Goal: Information Seeking & Learning: Learn about a topic

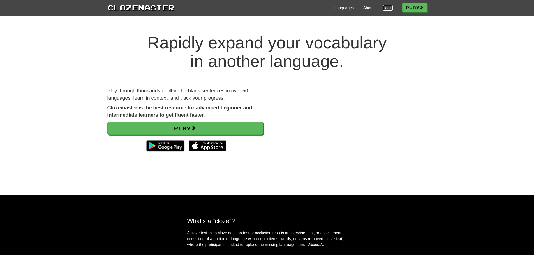
click at [384, 6] on link "Login" at bounding box center [388, 8] width 10 height 6
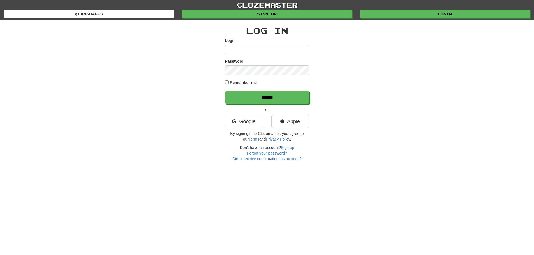
click at [269, 51] on input "Login" at bounding box center [267, 50] width 84 height 10
type input "***"
click at [225, 91] on input "******" at bounding box center [267, 97] width 84 height 13
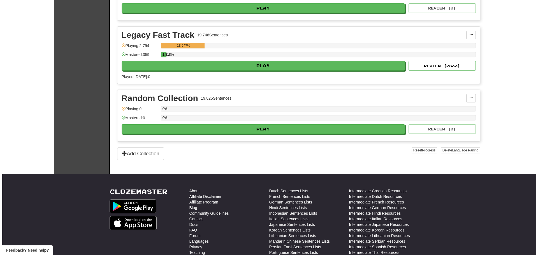
scroll to position [1321, 0]
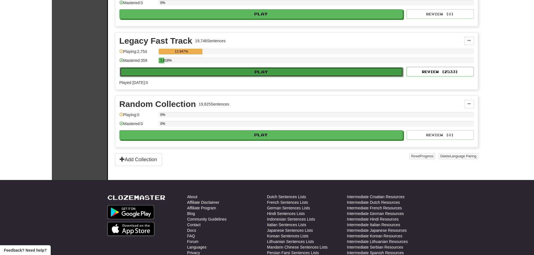
click at [263, 73] on button "Play" at bounding box center [262, 72] width 284 height 10
select select "**"
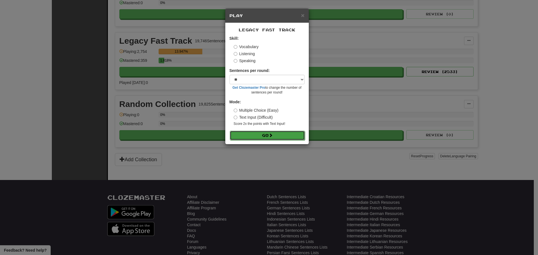
click at [262, 135] on button "Go" at bounding box center [267, 136] width 75 height 10
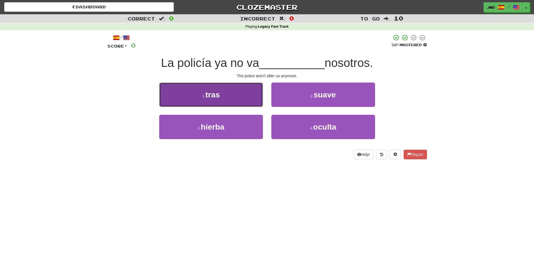
click at [210, 93] on span "tras" at bounding box center [213, 95] width 14 height 9
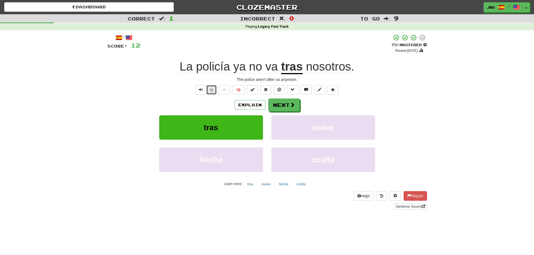
click at [211, 90] on button "½" at bounding box center [211, 90] width 11 height 10
click at [284, 104] on button "Next" at bounding box center [284, 105] width 31 height 13
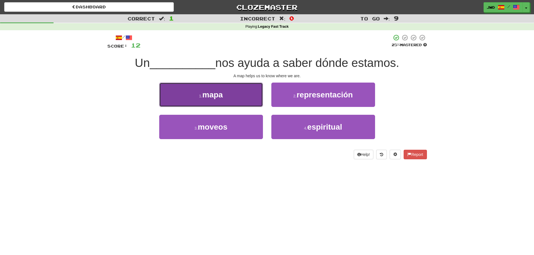
click at [210, 98] on span "mapa" at bounding box center [212, 95] width 20 height 9
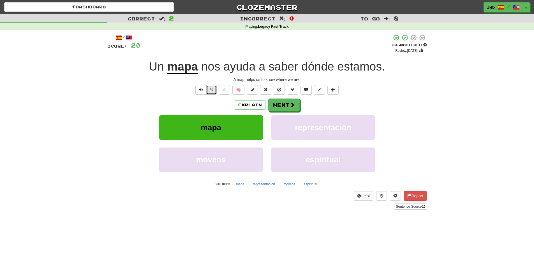
click at [211, 89] on button "½" at bounding box center [211, 90] width 11 height 10
click at [290, 107] on span at bounding box center [292, 105] width 5 height 5
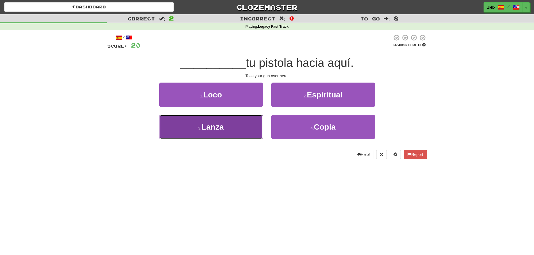
click at [211, 130] on span "Lanza" at bounding box center [213, 127] width 22 height 9
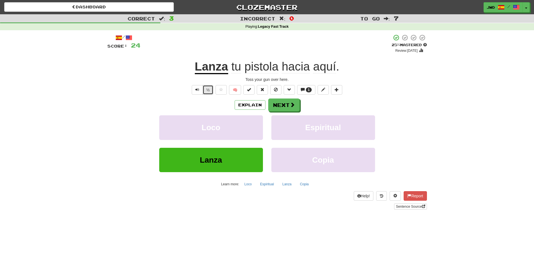
click at [209, 91] on button "½" at bounding box center [208, 90] width 11 height 10
click at [288, 105] on button "Next" at bounding box center [284, 105] width 31 height 13
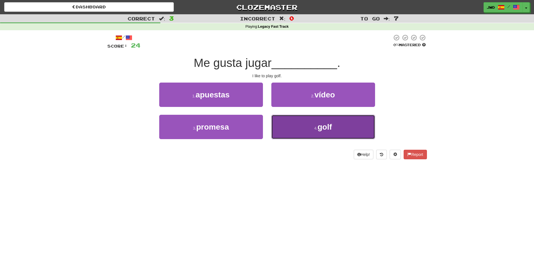
click at [322, 130] on span "golf" at bounding box center [325, 127] width 14 height 9
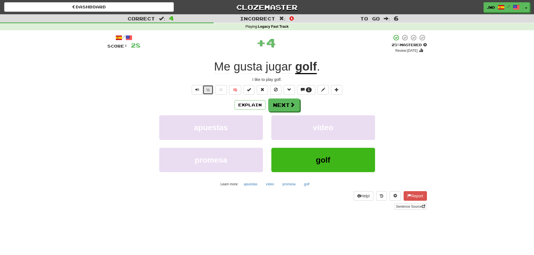
click at [209, 89] on button "½" at bounding box center [208, 90] width 11 height 10
click at [282, 106] on button "Next" at bounding box center [284, 105] width 31 height 13
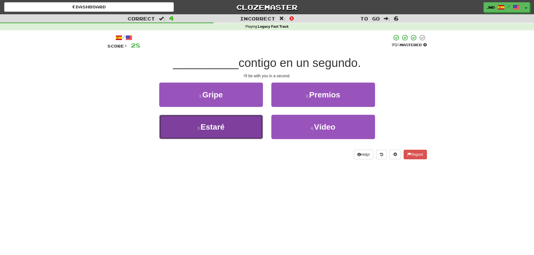
click at [212, 130] on span "Estaré" at bounding box center [213, 127] width 24 height 9
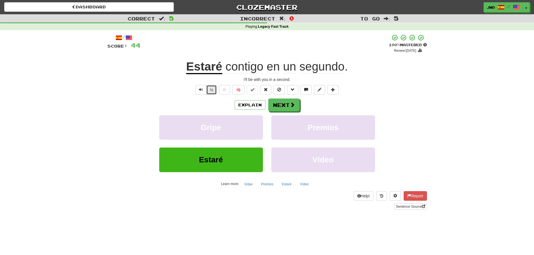
click at [211, 91] on button "½" at bounding box center [211, 90] width 11 height 10
click at [285, 104] on button "Next" at bounding box center [284, 105] width 31 height 13
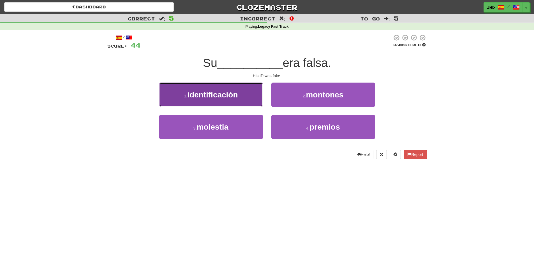
click at [217, 93] on span "identificación" at bounding box center [212, 95] width 50 height 9
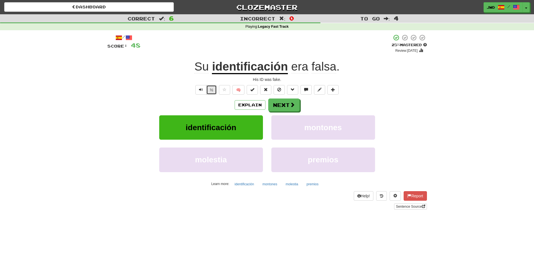
click at [213, 91] on button "½" at bounding box center [211, 90] width 11 height 10
click at [279, 105] on button "Next" at bounding box center [284, 105] width 31 height 13
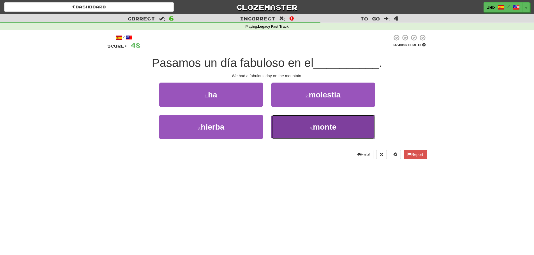
click at [322, 132] on button "4 . monte" at bounding box center [323, 127] width 104 height 24
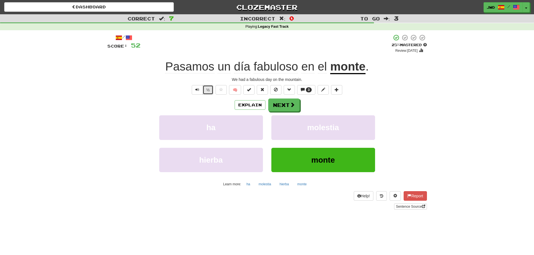
click at [209, 90] on button "½" at bounding box center [208, 90] width 11 height 10
click at [283, 104] on button "Next" at bounding box center [284, 105] width 31 height 13
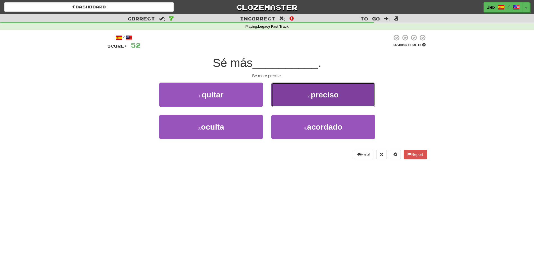
click at [324, 100] on button "2 . preciso" at bounding box center [323, 95] width 104 height 24
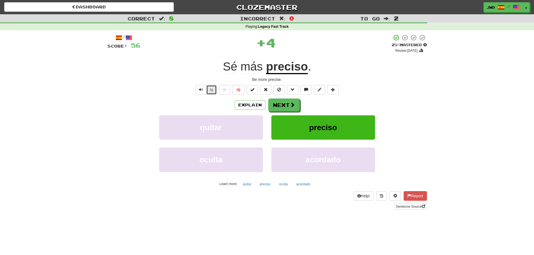
click at [212, 92] on button "½" at bounding box center [211, 90] width 11 height 10
click at [282, 105] on button "Next" at bounding box center [284, 105] width 31 height 13
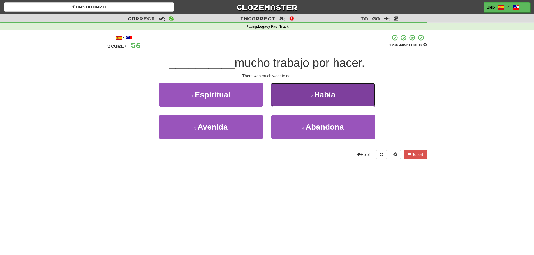
click at [332, 96] on span "Había" at bounding box center [324, 95] width 21 height 9
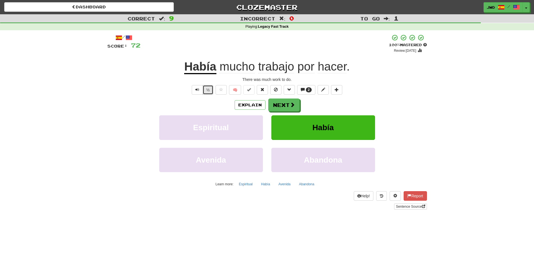
click at [209, 91] on button "½" at bounding box center [208, 90] width 11 height 10
click at [282, 105] on button "Next" at bounding box center [284, 105] width 31 height 13
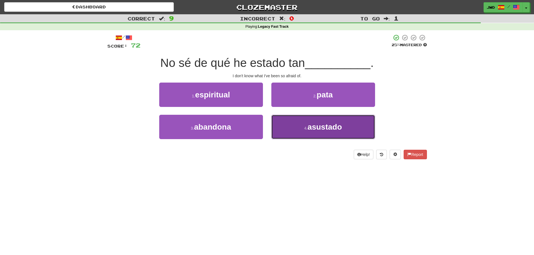
click at [325, 130] on span "asustado" at bounding box center [325, 127] width 34 height 9
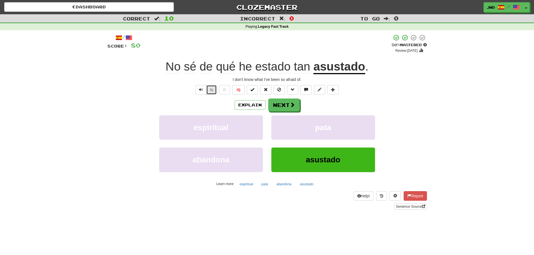
click at [212, 90] on button "½" at bounding box center [211, 90] width 11 height 10
click at [285, 106] on button "Next" at bounding box center [284, 105] width 31 height 13
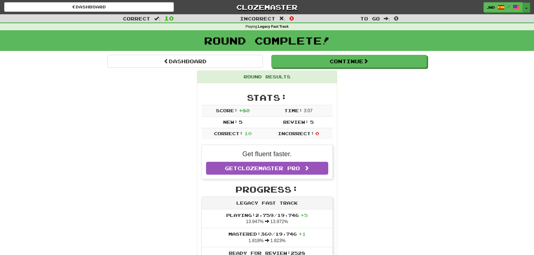
click at [527, 6] on button "Toggle Dropdown" at bounding box center [526, 8] width 7 height 10
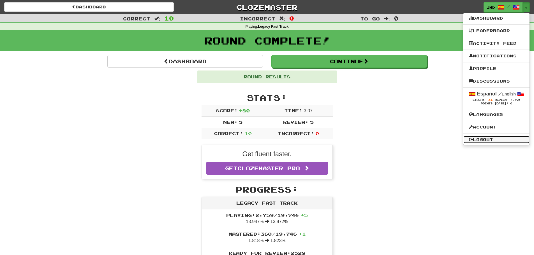
click at [480, 139] on link "Logout" at bounding box center [497, 139] width 66 height 7
